Goal: Task Accomplishment & Management: Complete application form

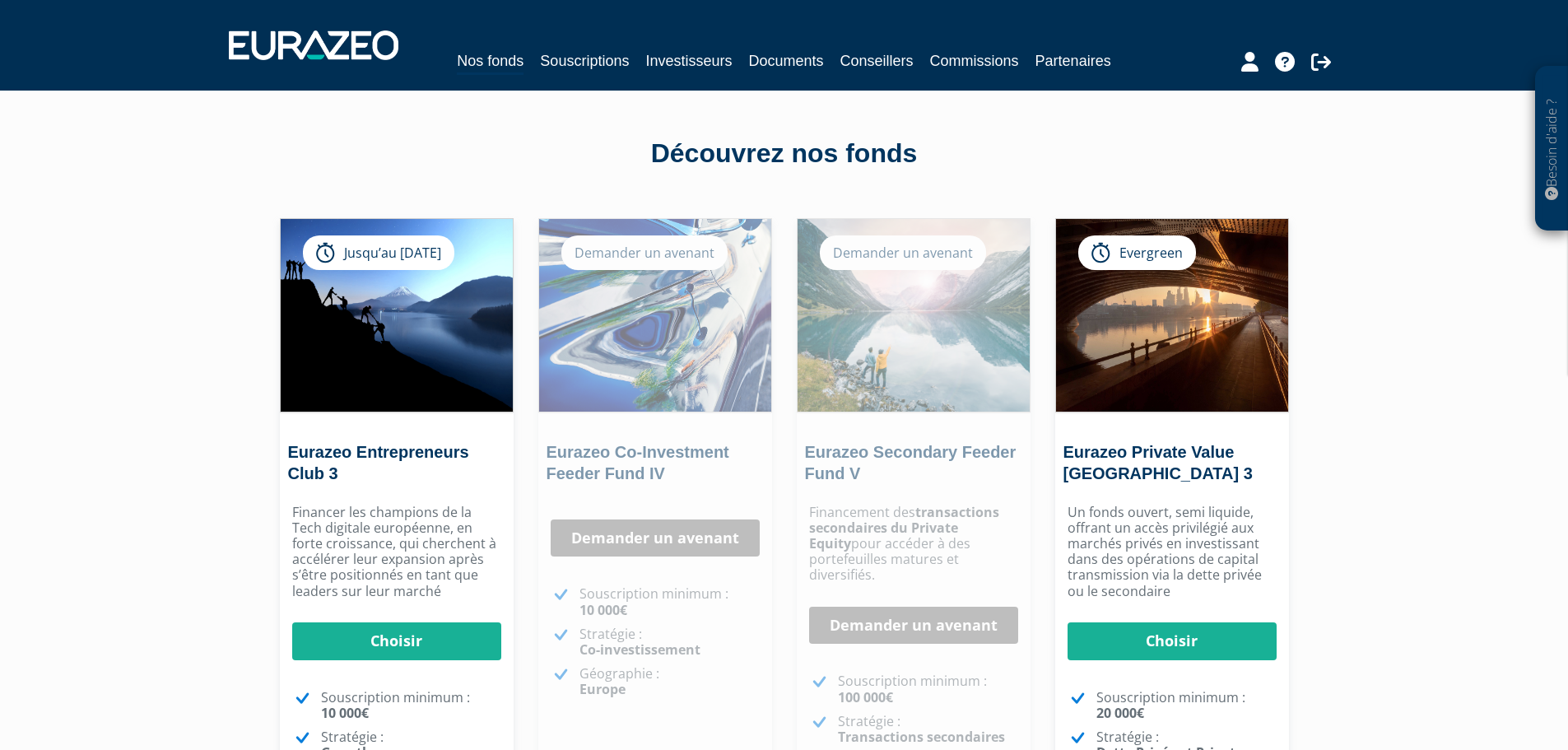
scroll to position [82, 0]
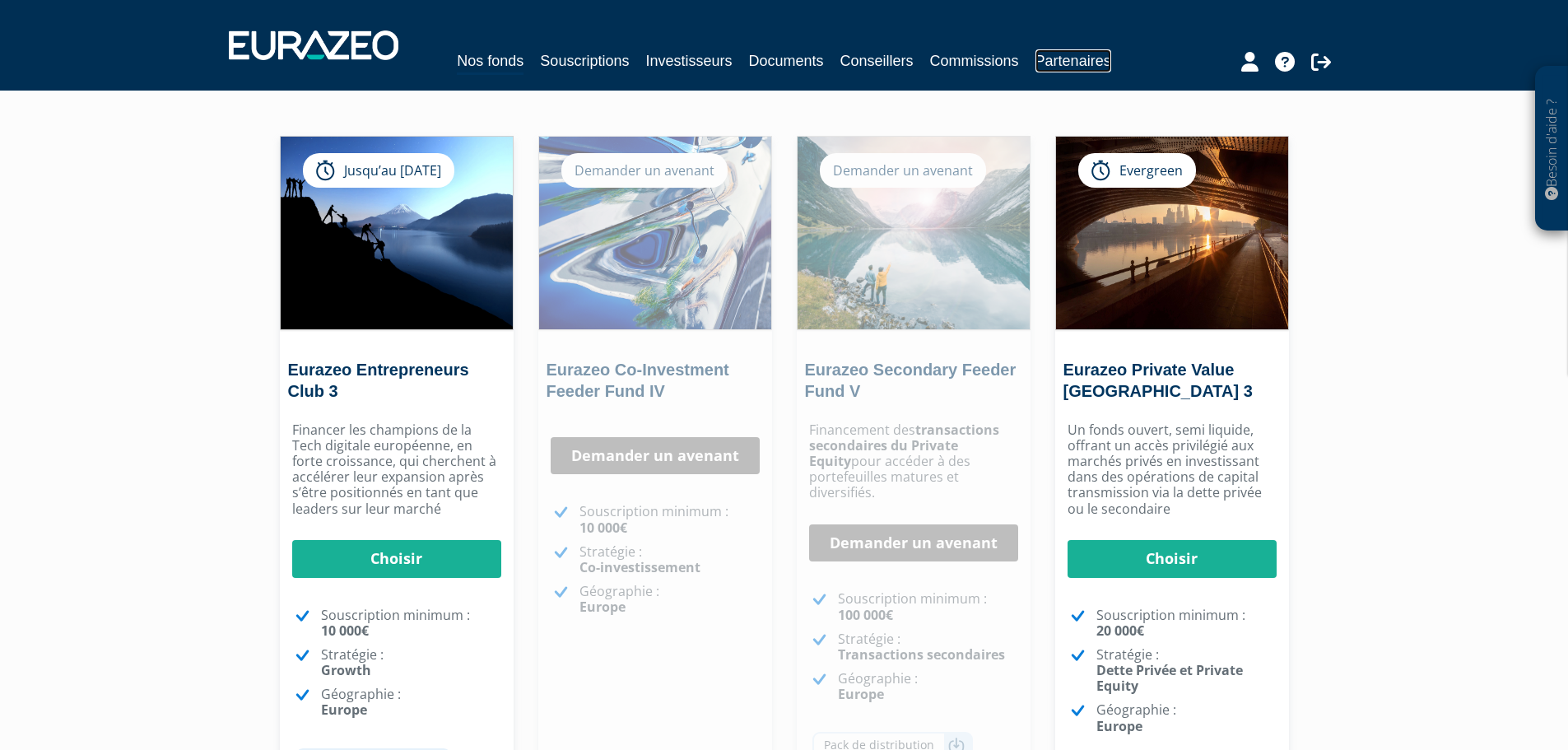
click at [1062, 65] on link "Partenaires" at bounding box center [1072, 61] width 76 height 23
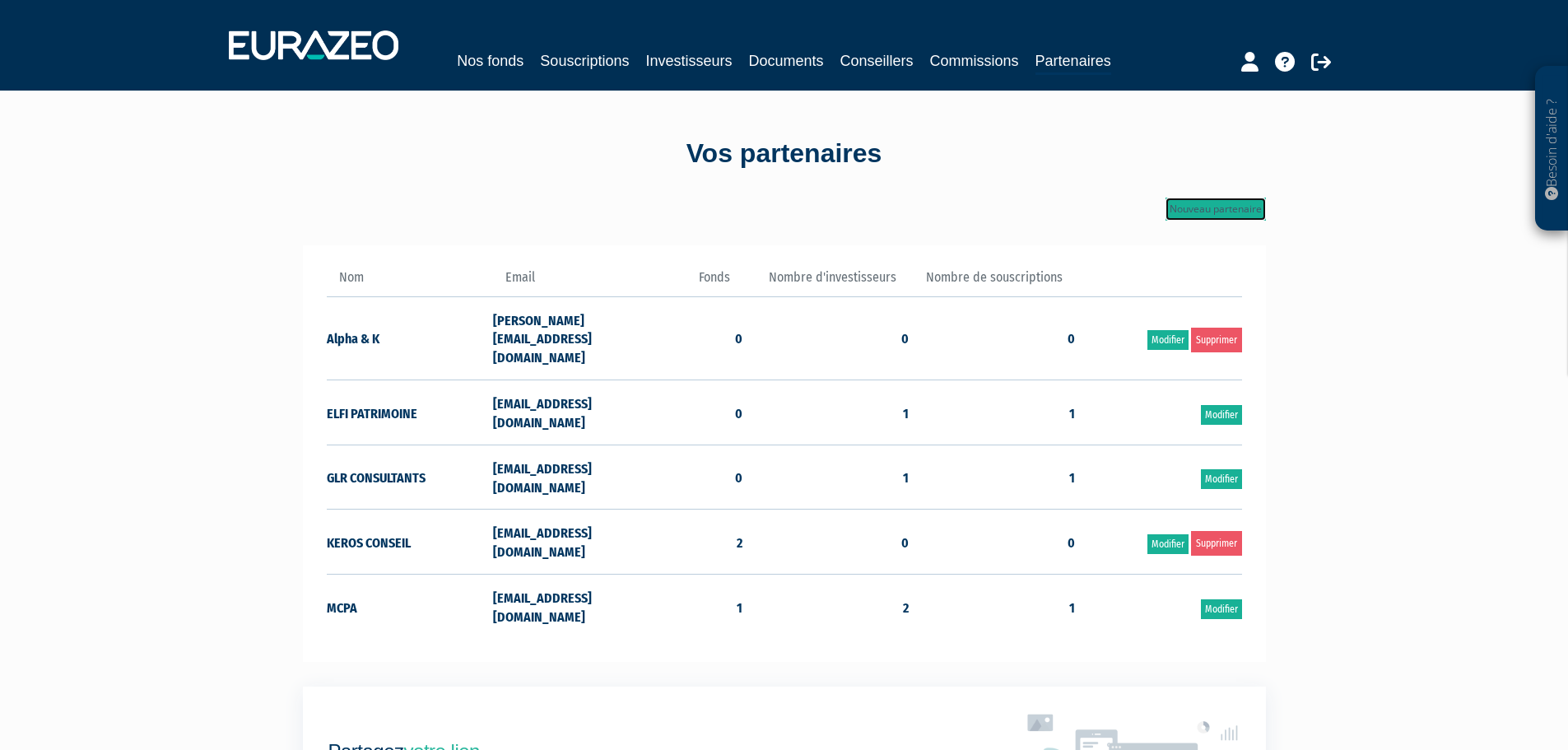
click at [1231, 208] on link "Nouveau partenaire" at bounding box center [1215, 209] width 100 height 23
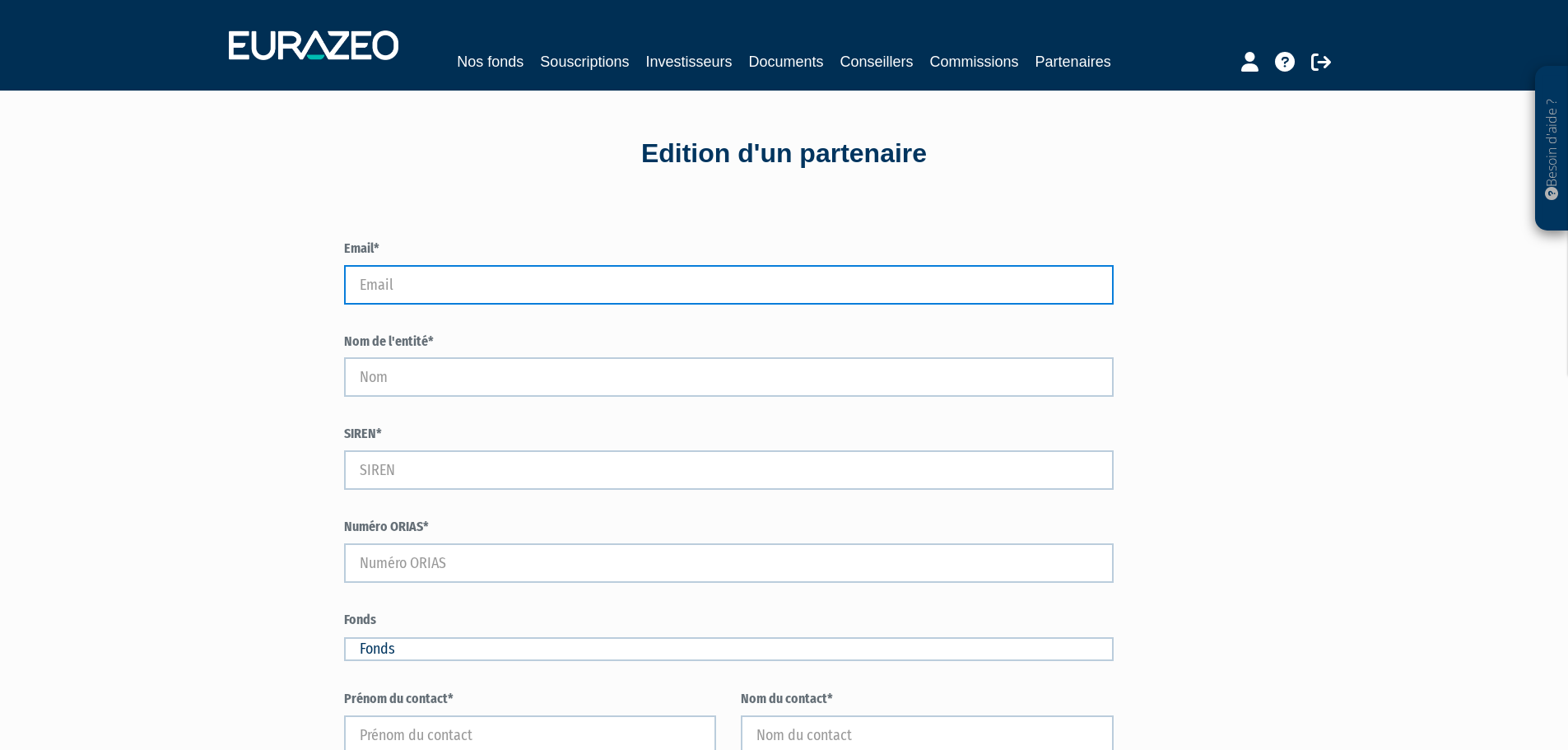
click at [382, 287] on input "Email*" at bounding box center [729, 285] width 770 height 39
click at [517, 272] on input "Email*" at bounding box center [729, 285] width 770 height 39
paste input "[EMAIL_ADDRESS][PERSON_NAME][DOMAIN_NAME]"
type input "[EMAIL_ADDRESS][PERSON_NAME][DOMAIN_NAME]"
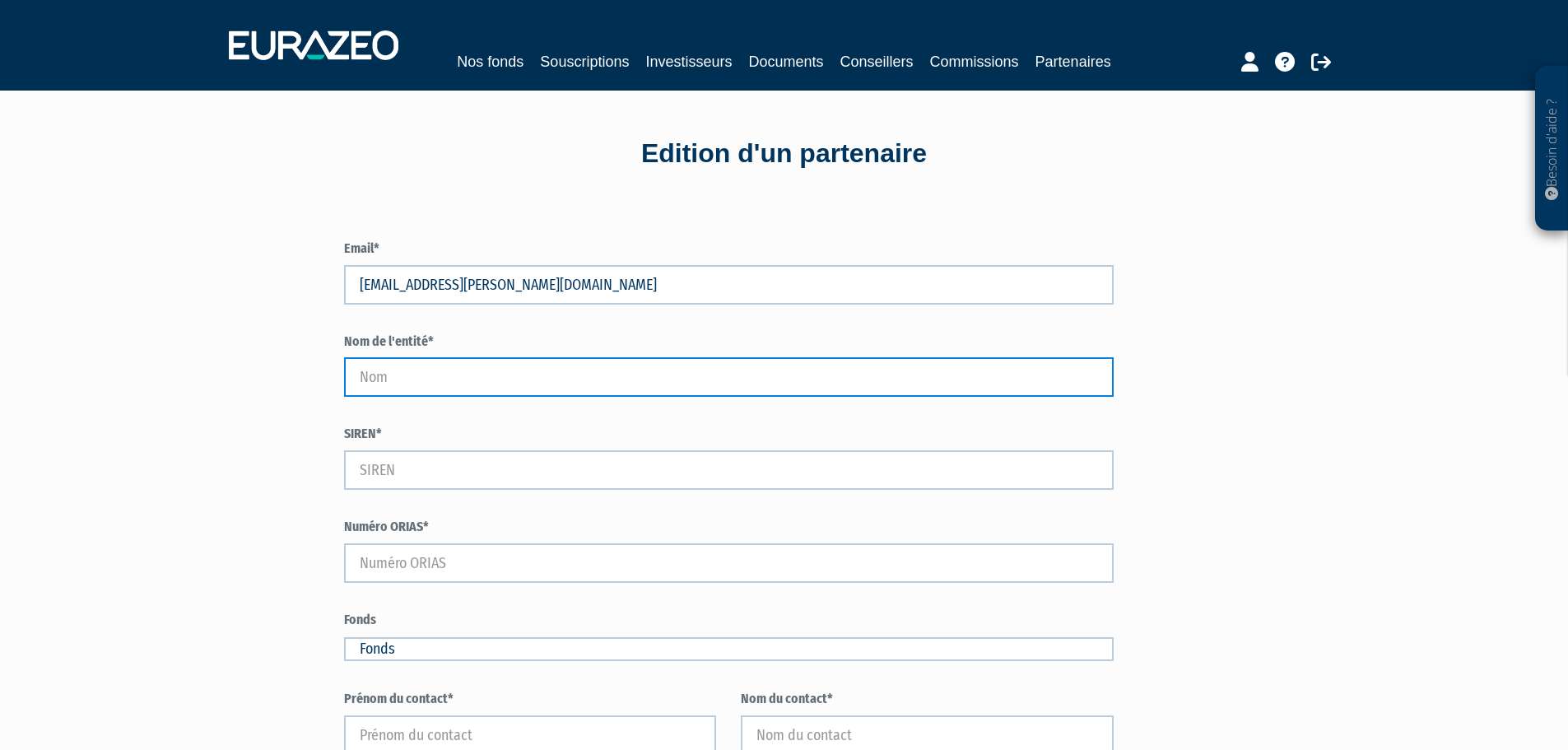
click at [435, 368] on input "Nom de l'entité*" at bounding box center [729, 376] width 770 height 39
click at [443, 384] on input "Nom de l'entité*" at bounding box center [729, 376] width 770 height 39
paste input "BRUNIERE [PERSON_NAME] CONSEIL"
type input "BRUNIERE [PERSON_NAME] CONSEIL"
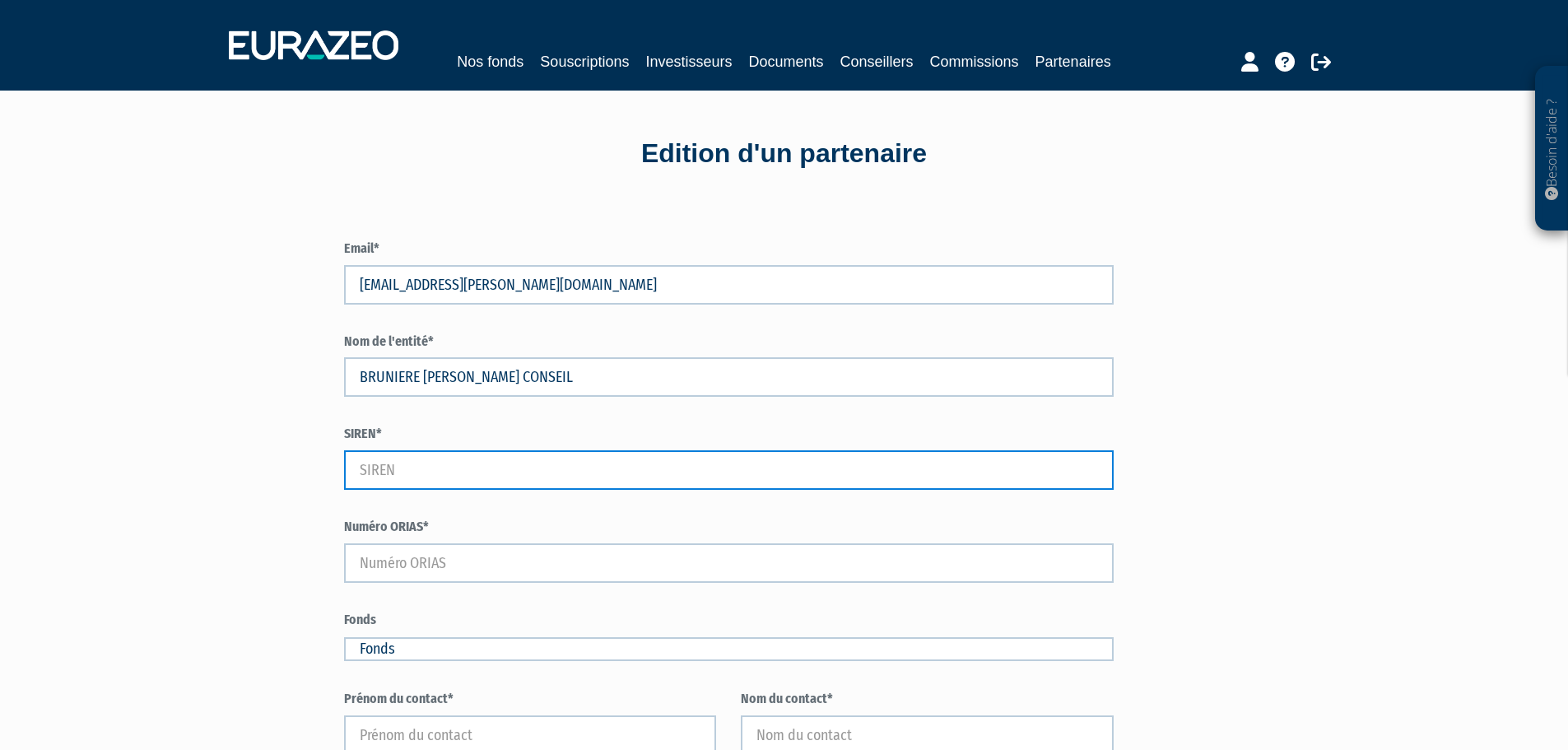
click at [514, 464] on input "SIREN*" at bounding box center [729, 470] width 770 height 39
paste input "930138763"
type input "930138763"
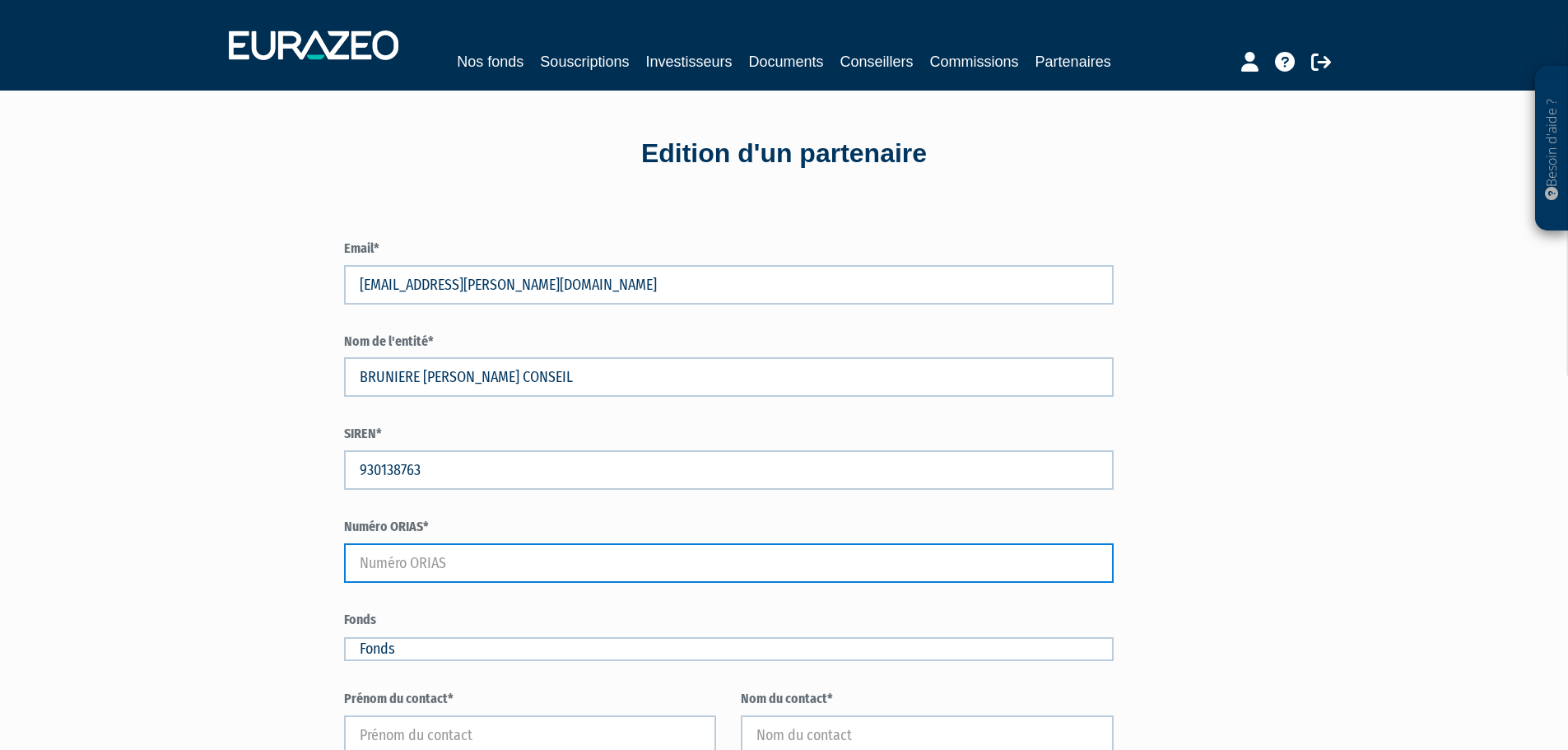
click at [454, 560] on input "Numéro ORIAS*" at bounding box center [729, 562] width 770 height 39
paste input "24006204"
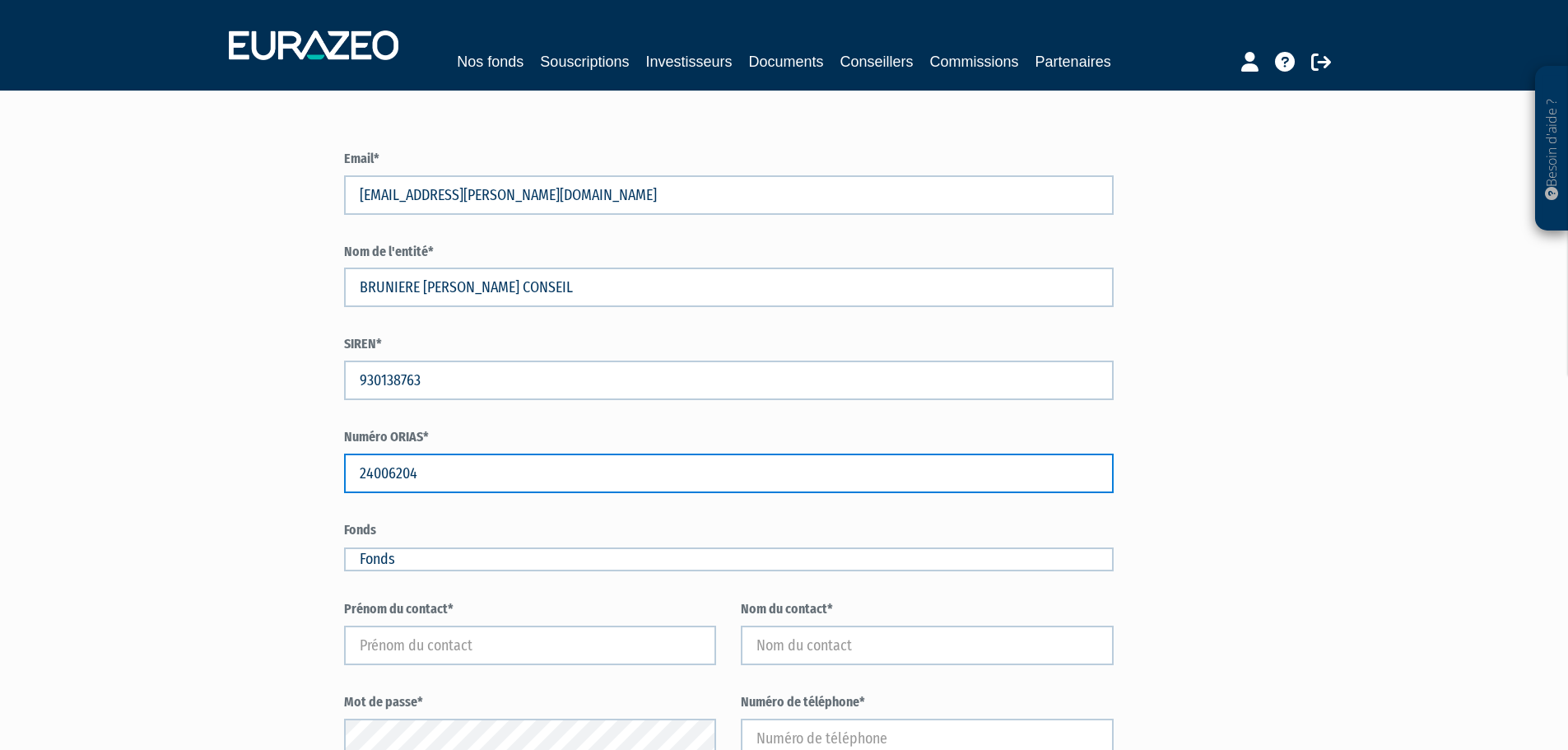
scroll to position [247, 0]
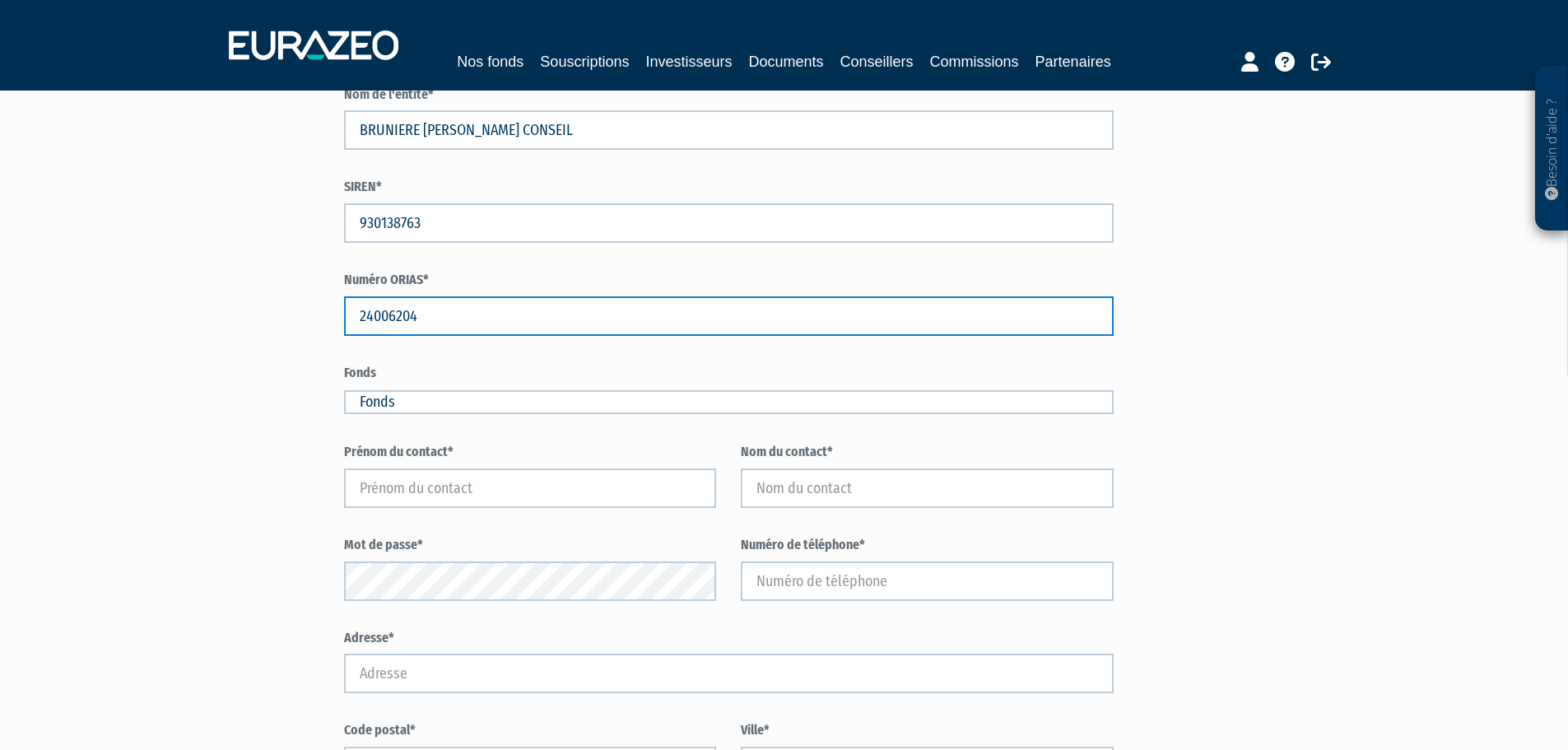
type input "24006204"
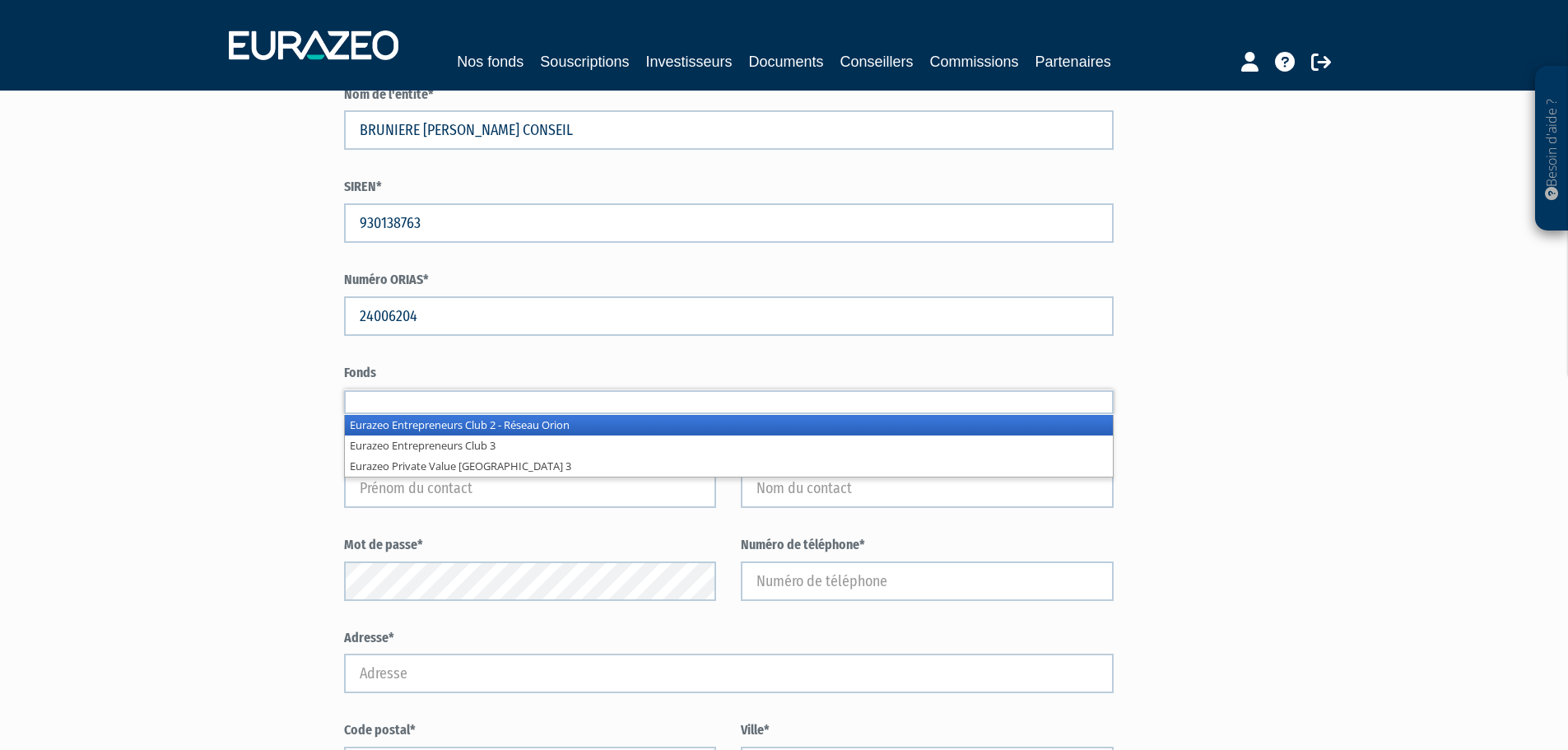
click at [500, 409] on input "text" at bounding box center [729, 402] width 770 height 24
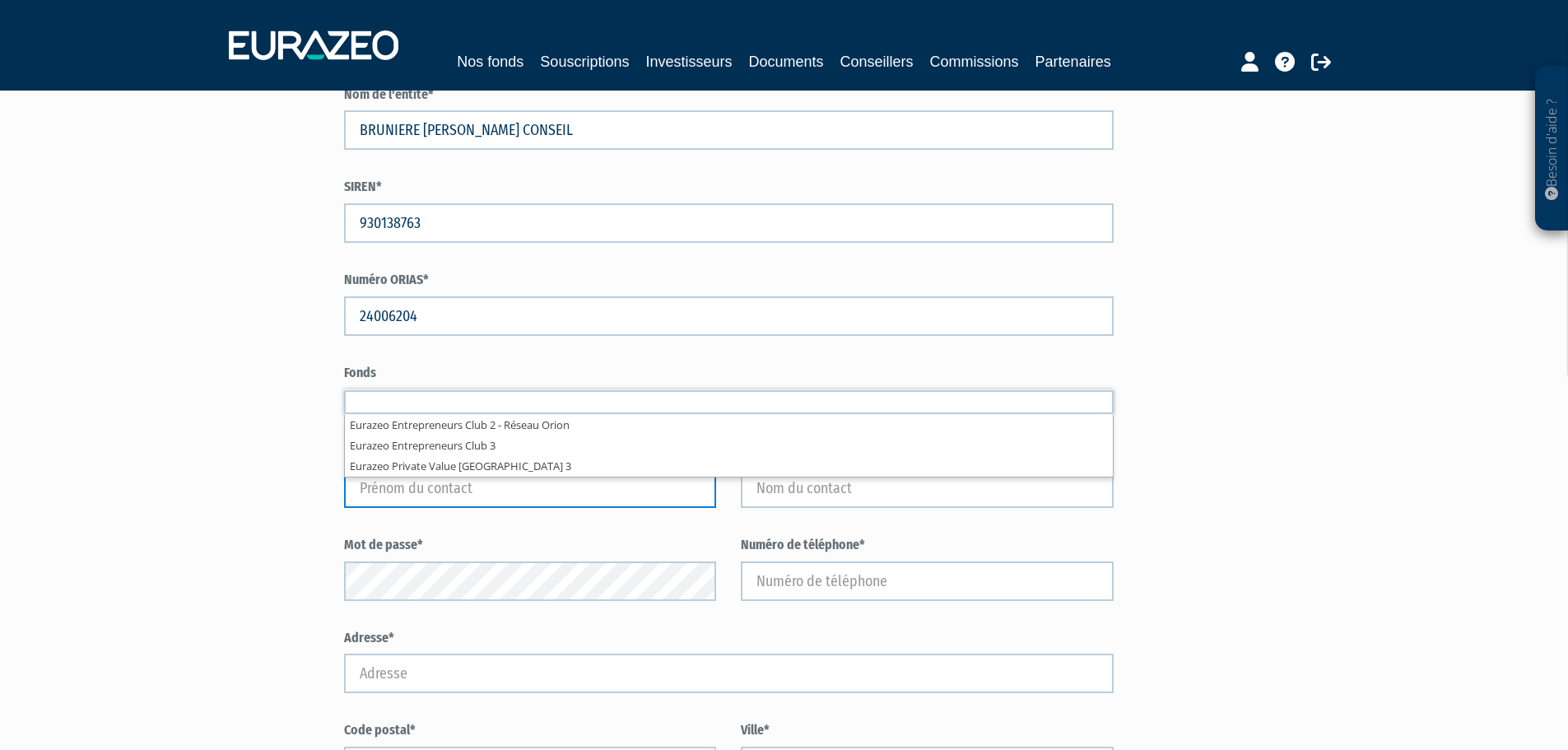
click at [421, 497] on input "text" at bounding box center [530, 488] width 373 height 39
type input "Fonds"
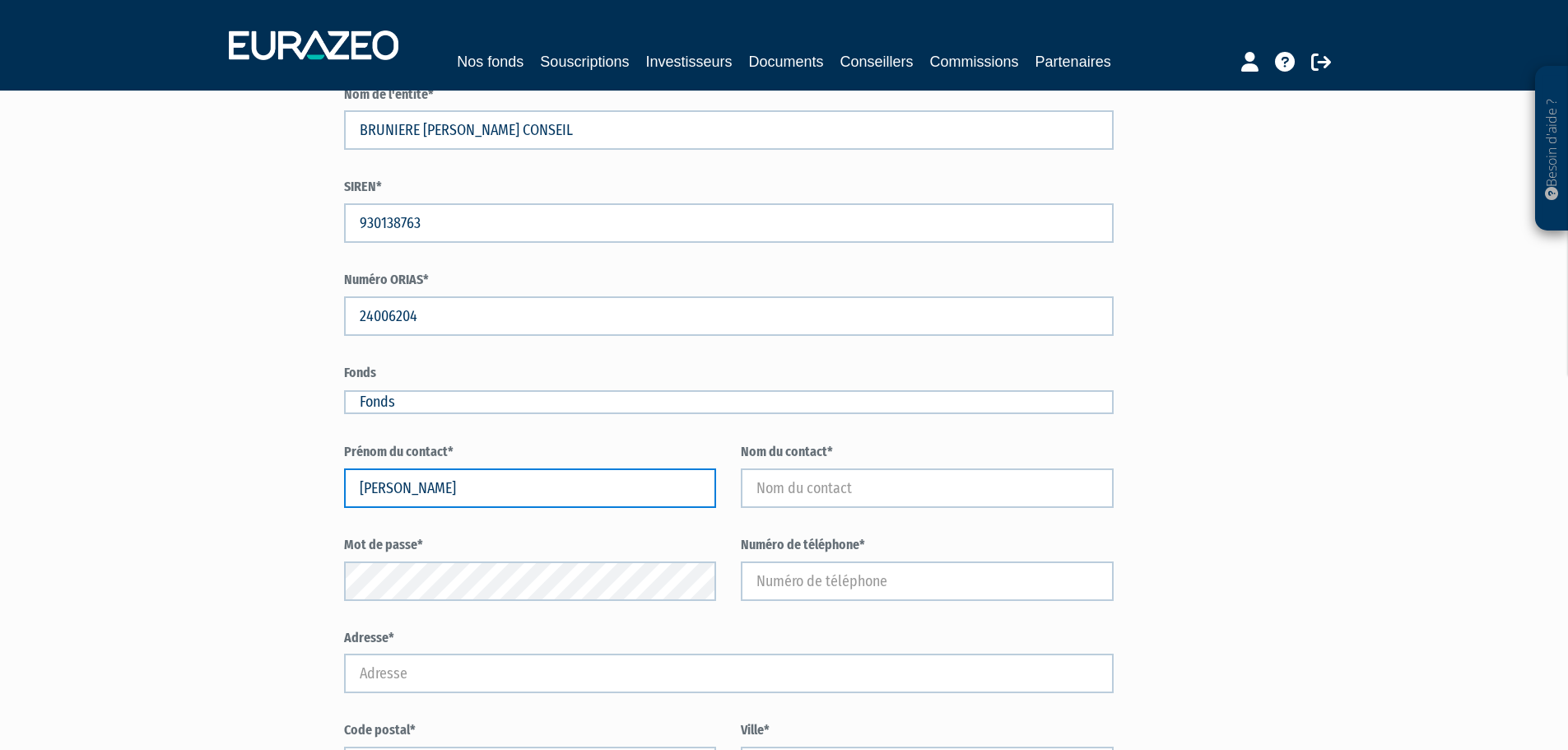
type input "[PERSON_NAME]"
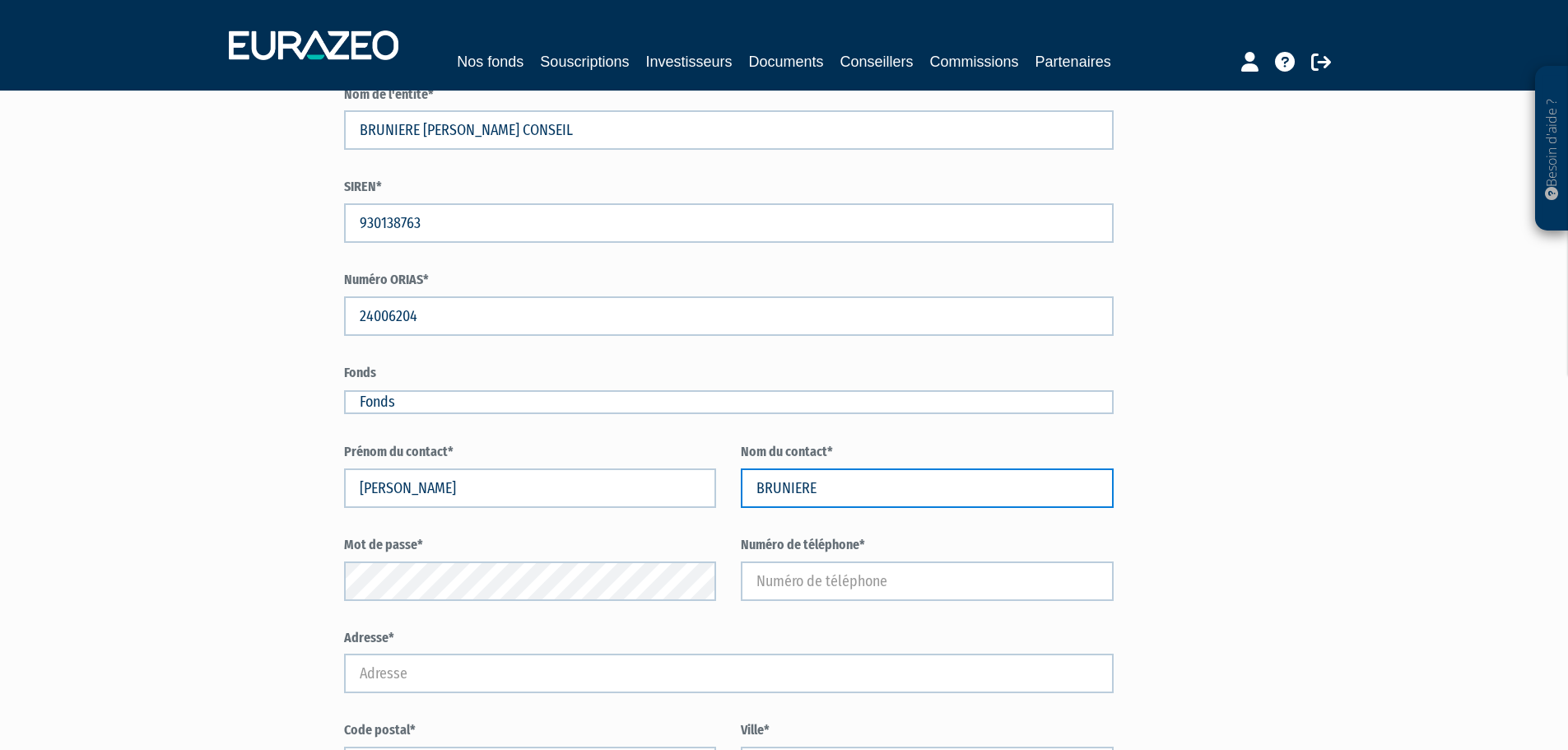
type input "BRUNIERE"
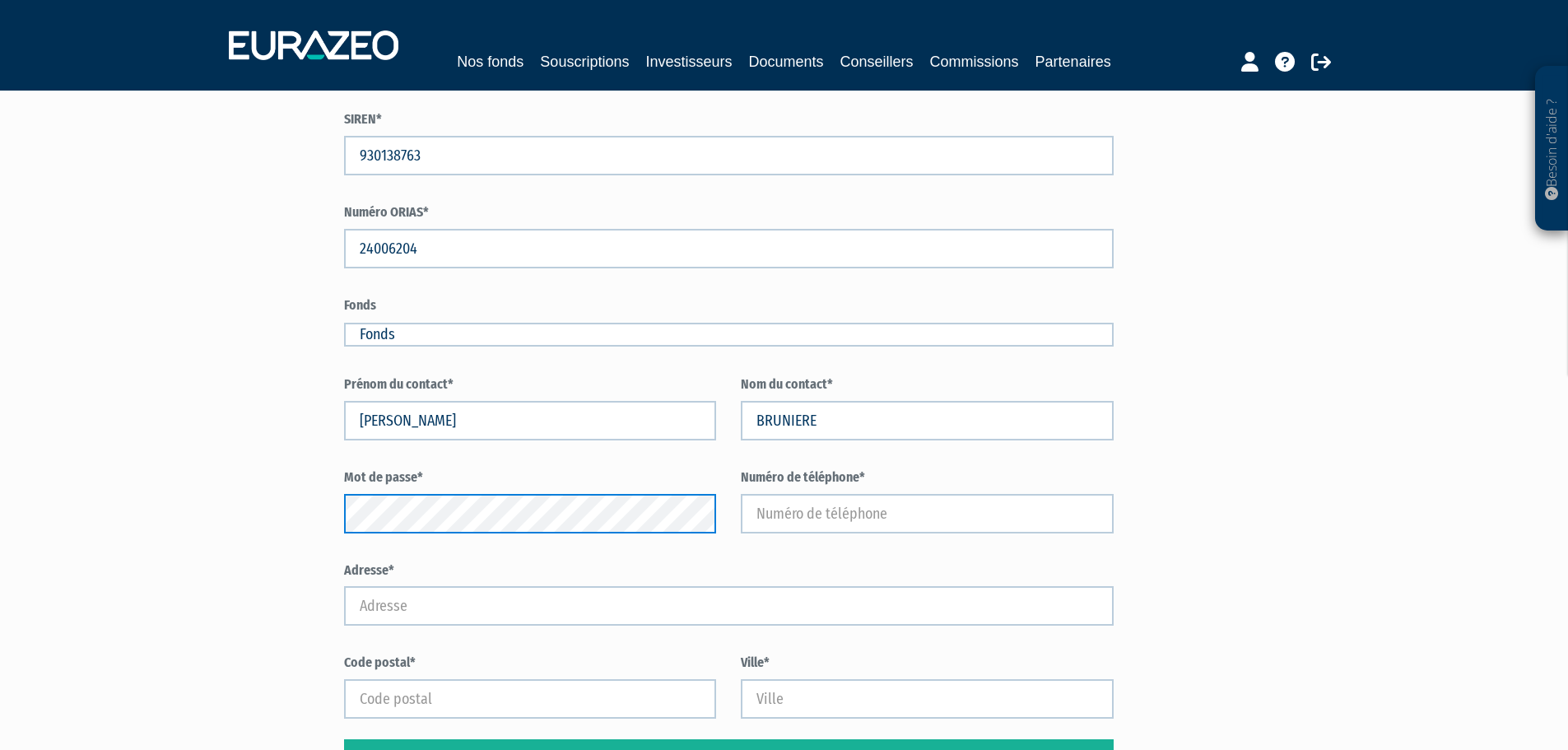
scroll to position [329, 0]
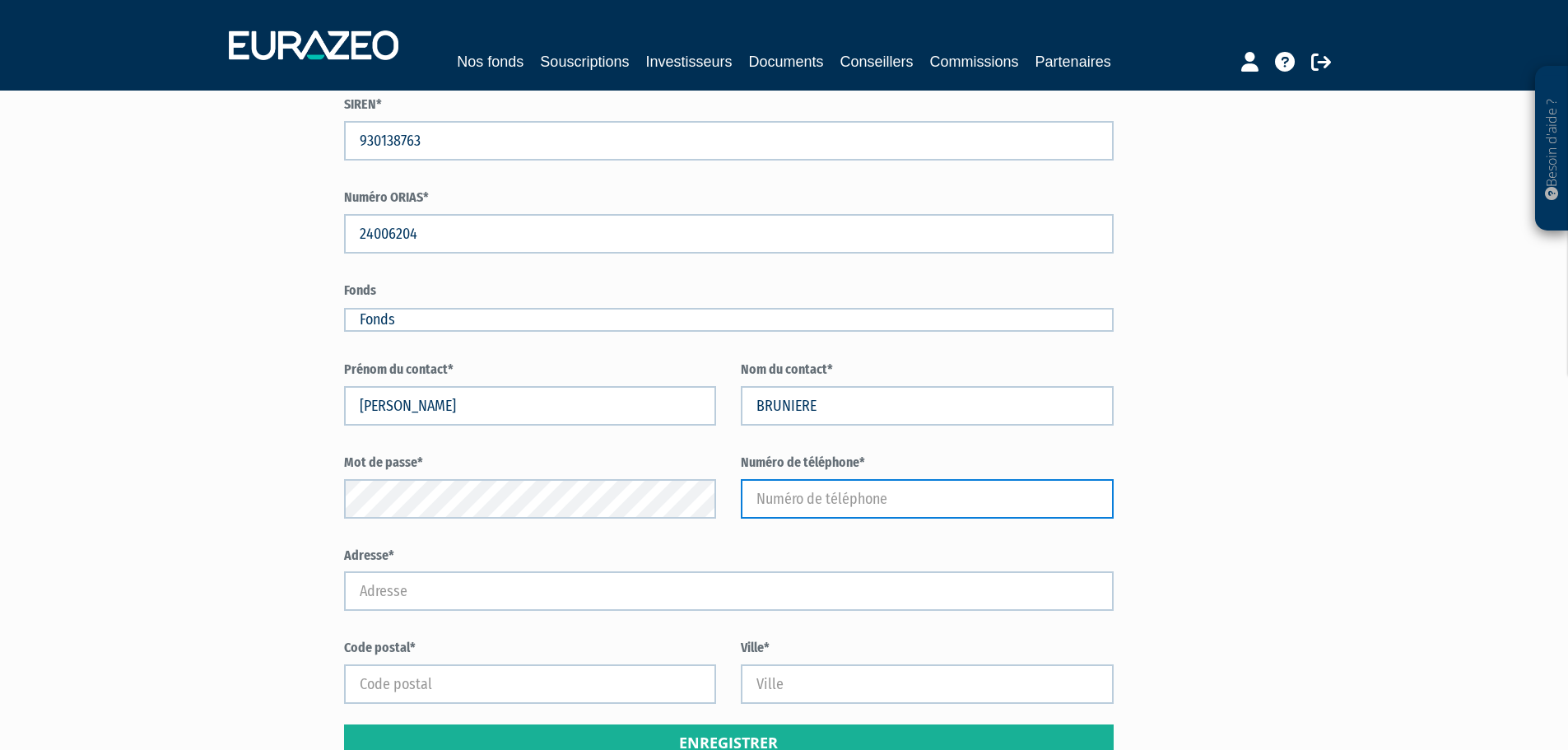
click at [794, 498] on input "text" at bounding box center [927, 499] width 373 height 39
click at [862, 508] on input "text" at bounding box center [927, 499] width 373 height 39
paste input "33614763201"
click at [769, 492] on input "33614763201" at bounding box center [927, 499] width 373 height 39
type input "0614763201"
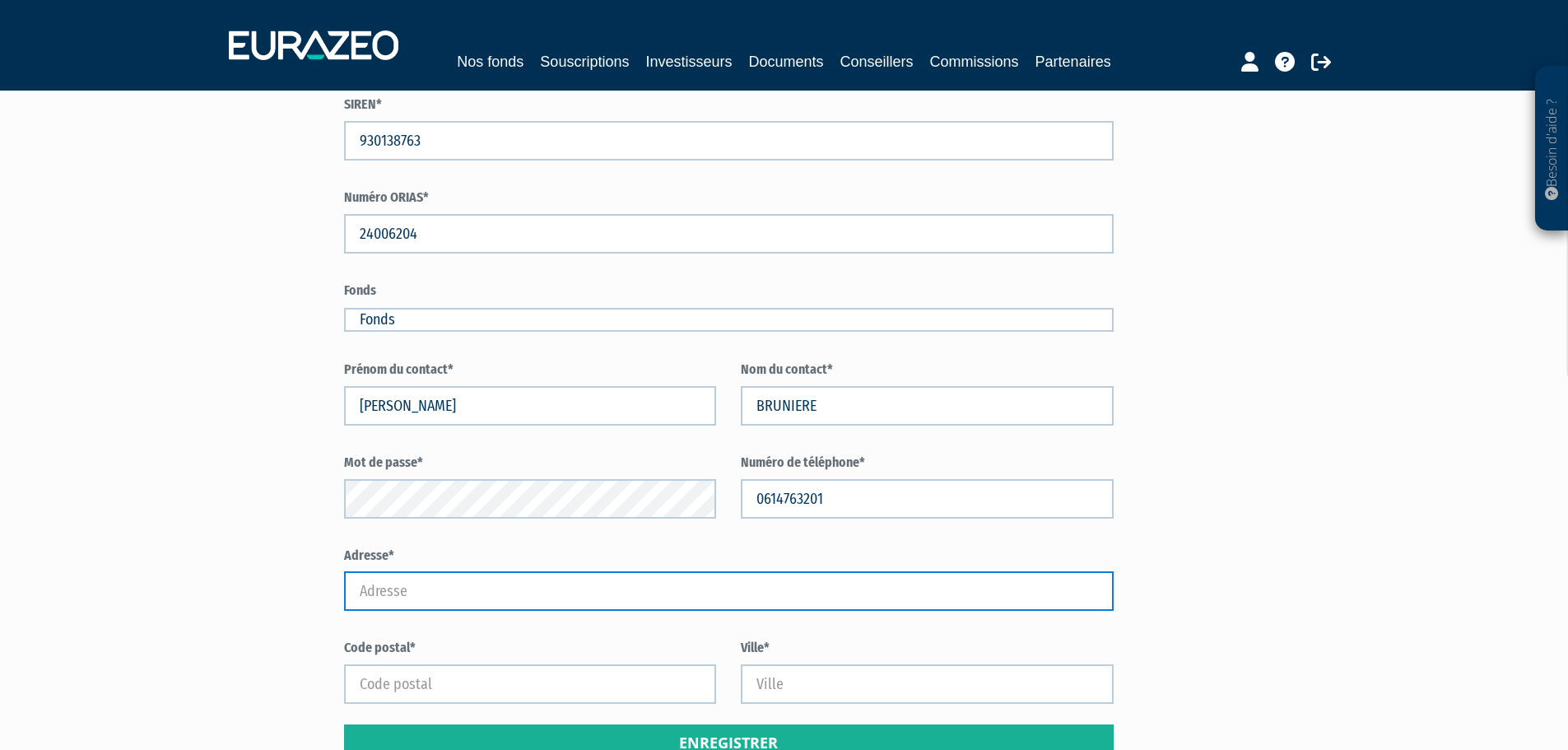
click at [490, 593] on input "Adresse*" at bounding box center [729, 591] width 770 height 39
drag, startPoint x: 638, startPoint y: 573, endPoint x: 599, endPoint y: 601, distance: 48.0
click at [638, 573] on input "Adresse*" at bounding box center [729, 591] width 770 height 39
paste input "90 Impasse de la Bouvate"
type input "90 Impasse de la Bouvate"
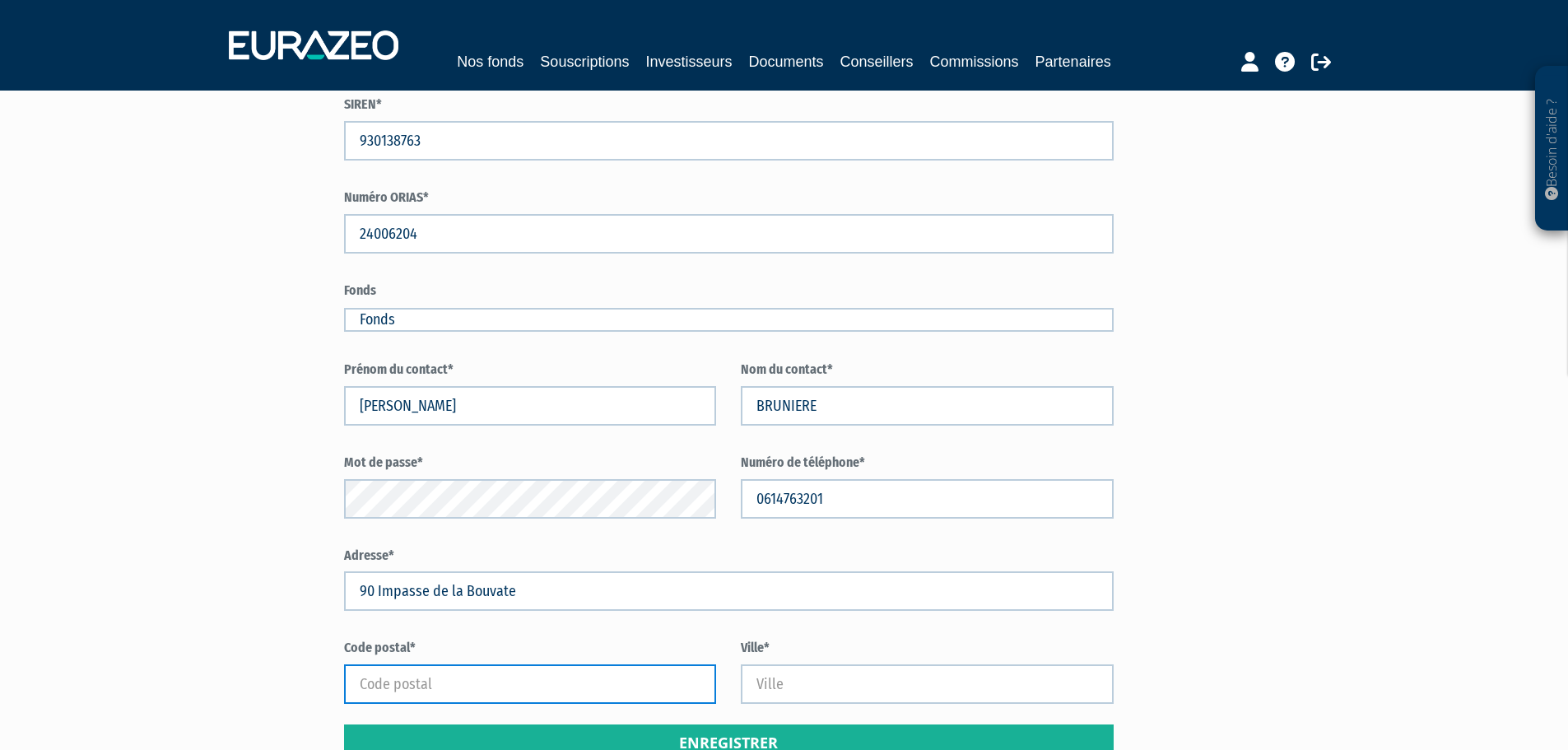
drag, startPoint x: 429, startPoint y: 688, endPoint x: 439, endPoint y: 692, distance: 10.8
click at [428, 688] on input "Code postal*" at bounding box center [530, 684] width 373 height 39
type input "1"
type input "26600"
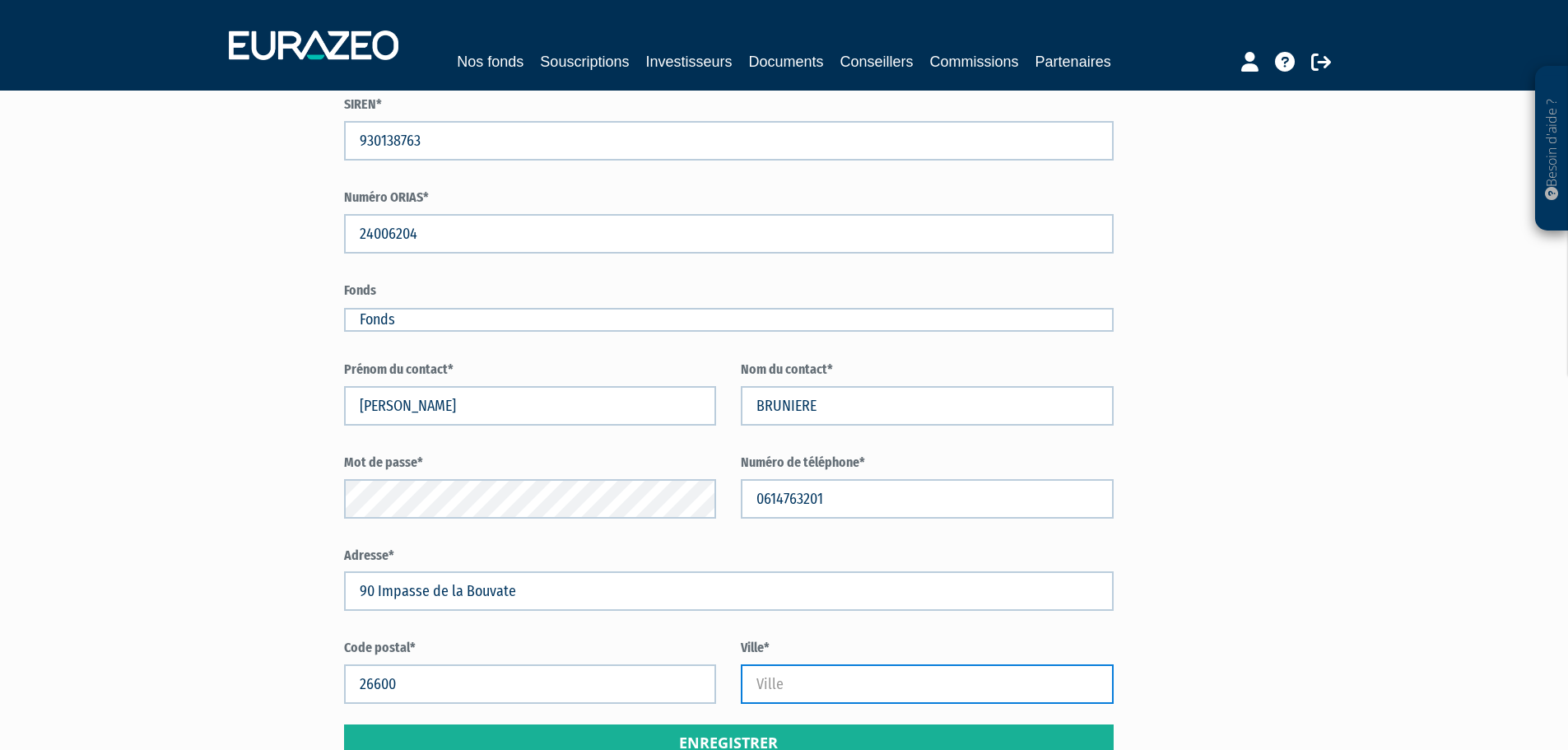
click at [962, 673] on input "Ville*" at bounding box center [927, 684] width 373 height 39
paste input "LARNAGE"
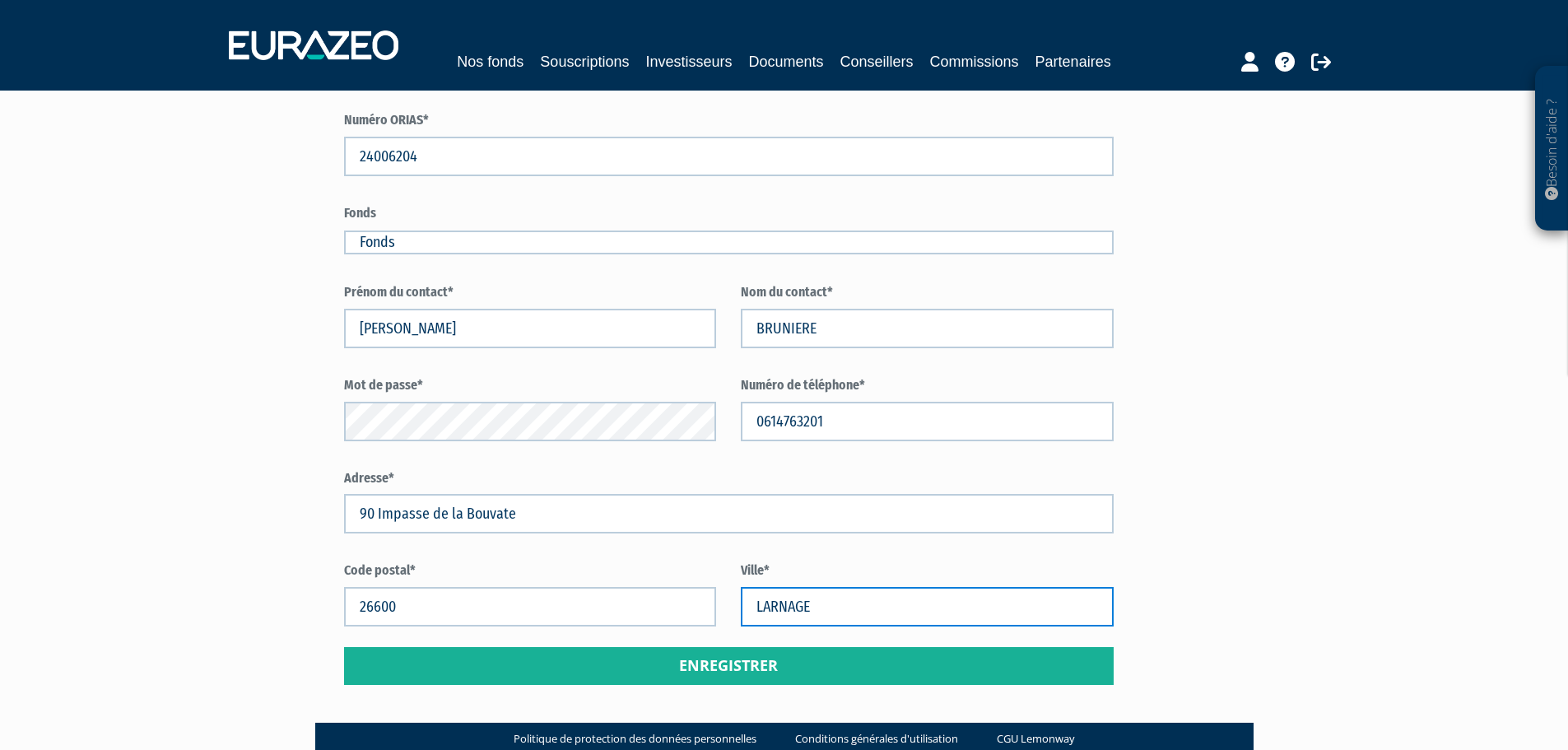
scroll to position [498, 0]
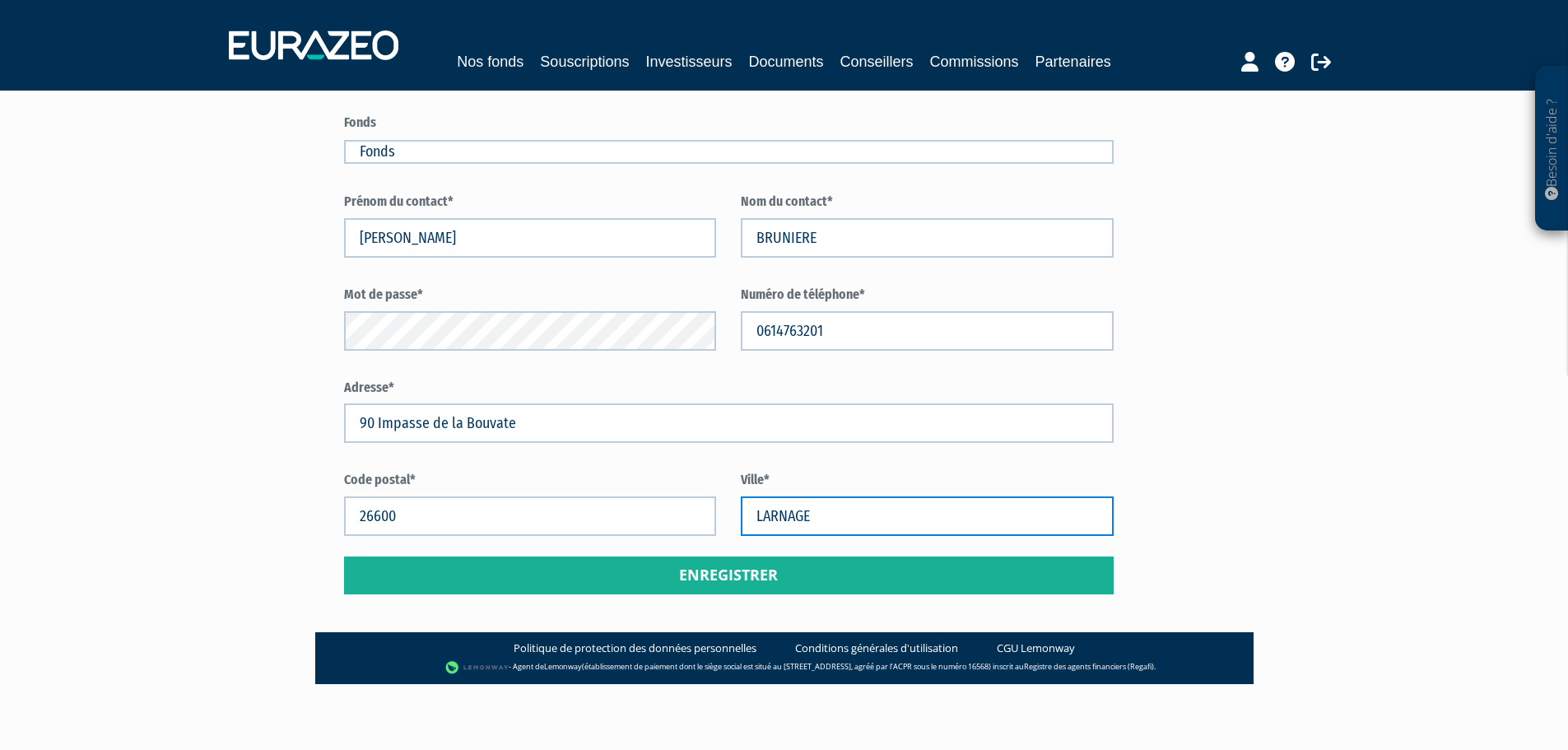
type input "LARNAGE"
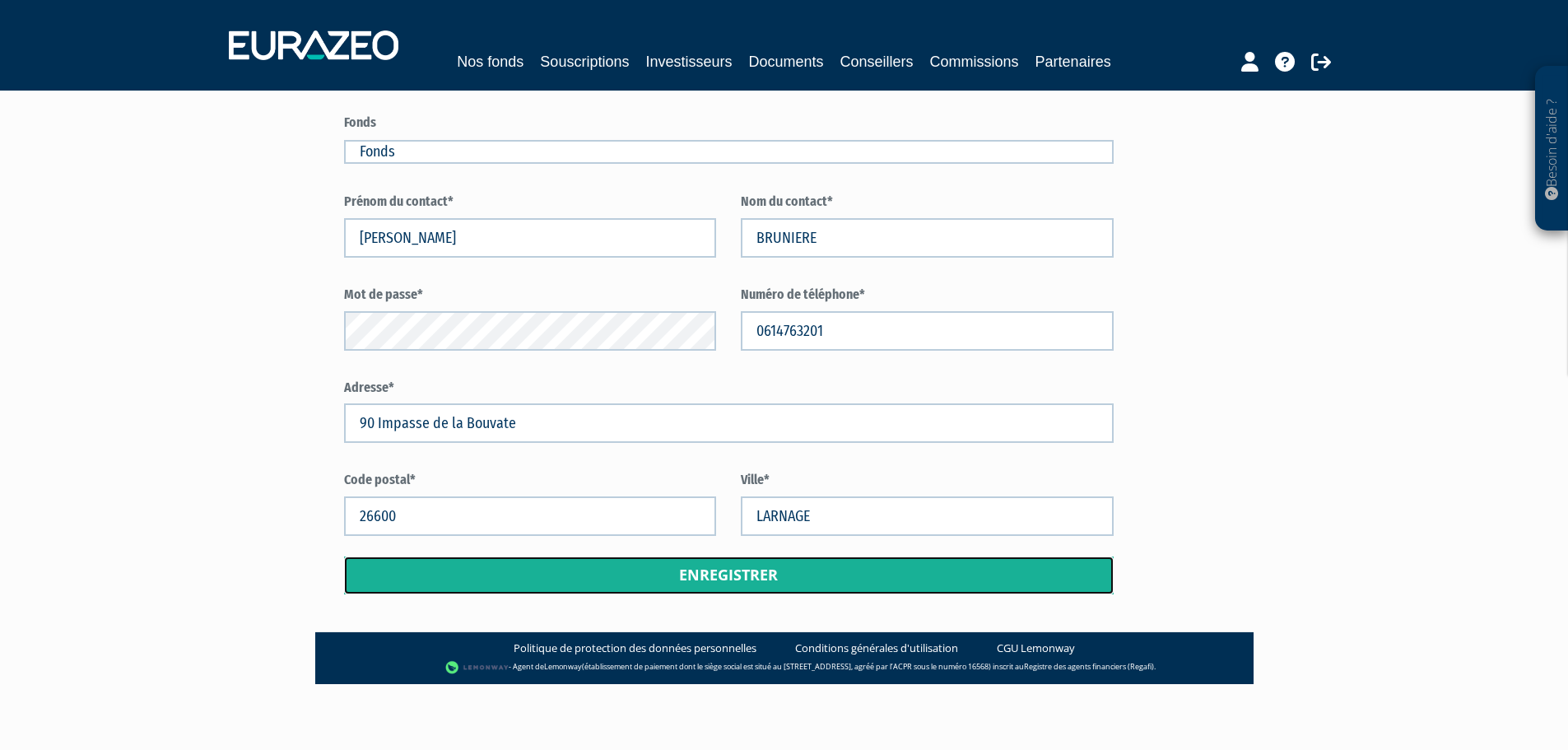
click at [785, 573] on button "Enregistrer" at bounding box center [729, 575] width 770 height 38
